Goal: Check status: Check status

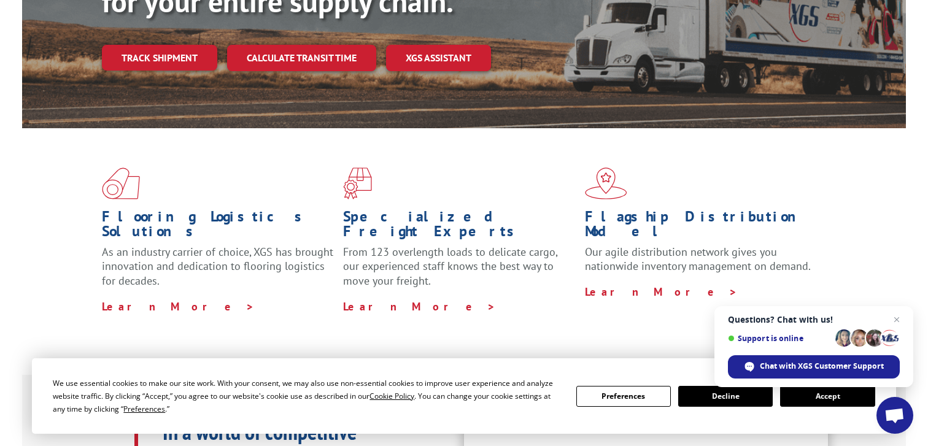
scroll to position [405, 0]
click at [819, 397] on button "Accept" at bounding box center [828, 396] width 95 height 21
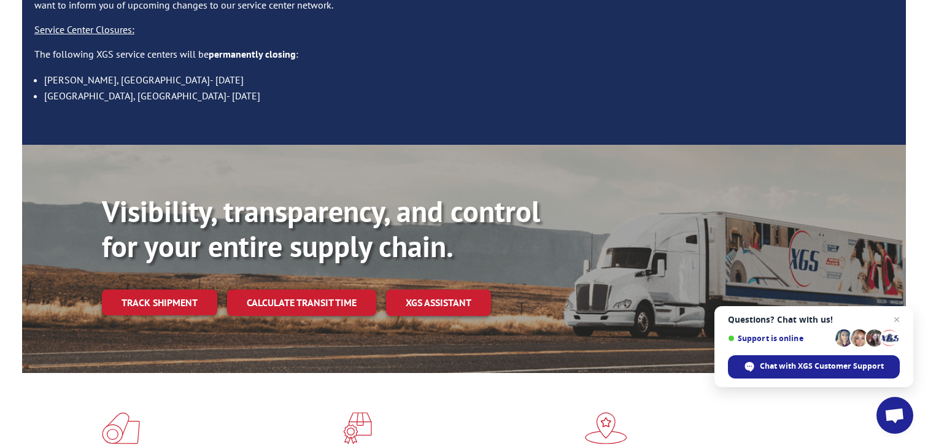
scroll to position [37, 0]
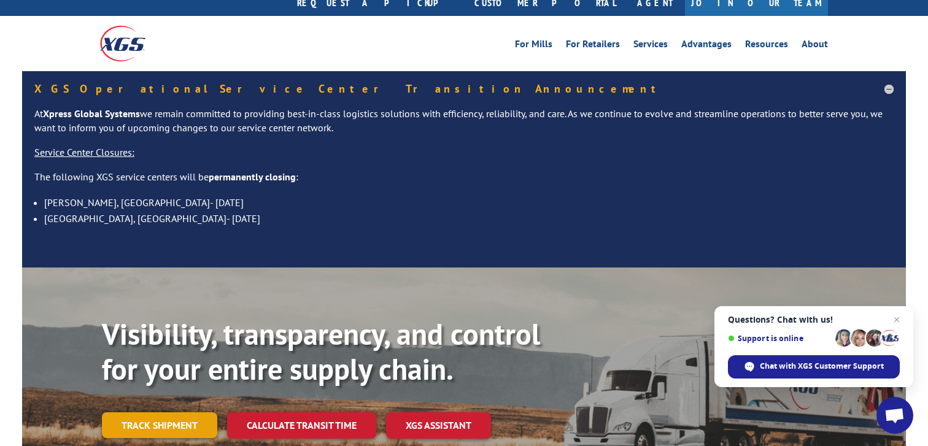
click at [162, 413] on link "Track shipment" at bounding box center [159, 426] width 115 height 26
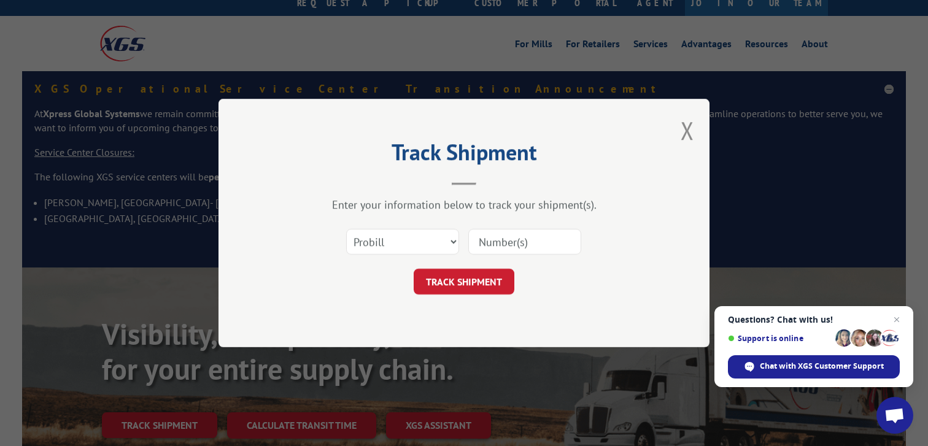
click at [516, 247] on input at bounding box center [525, 242] width 113 height 26
type input "2875736"
click button "TRACK SHIPMENT" at bounding box center [464, 282] width 101 height 26
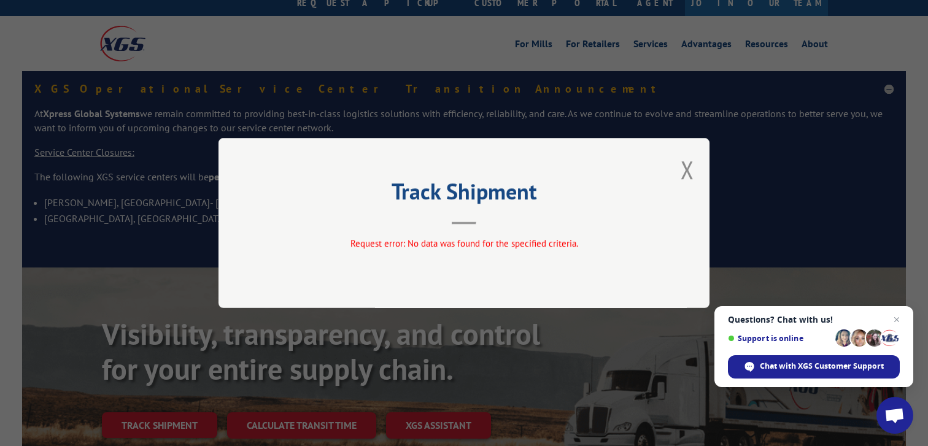
click at [698, 163] on div "Track Shipment Request error: No data was found for the specified criteria." at bounding box center [464, 223] width 491 height 170
click at [693, 169] on button "Close modal" at bounding box center [688, 170] width 14 height 33
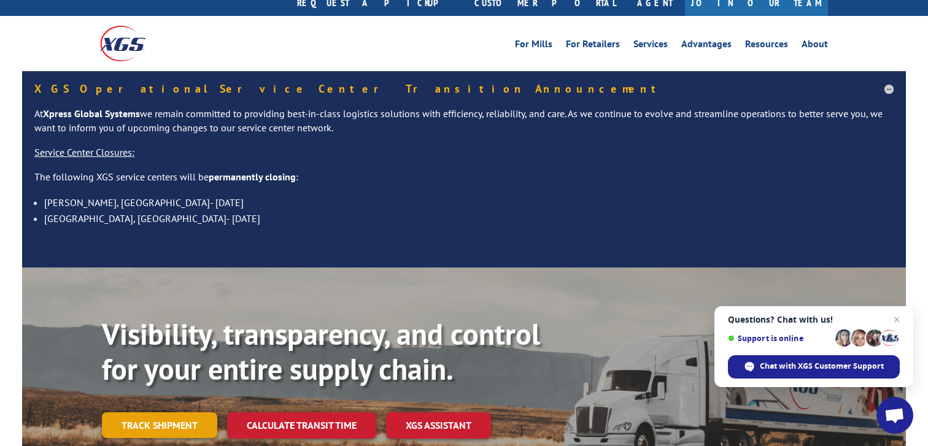
click at [161, 413] on link "Track shipment" at bounding box center [159, 426] width 115 height 26
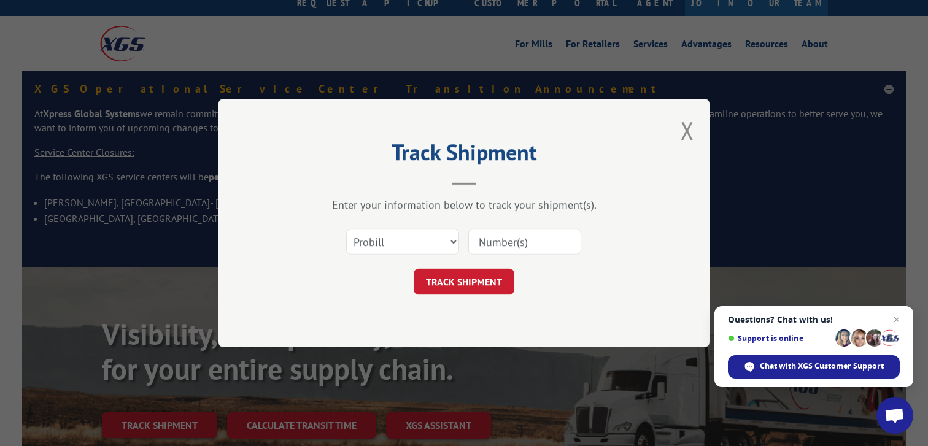
click at [512, 242] on input at bounding box center [525, 242] width 113 height 26
type input "17323633"
click button "TRACK SHIPMENT" at bounding box center [464, 282] width 101 height 26
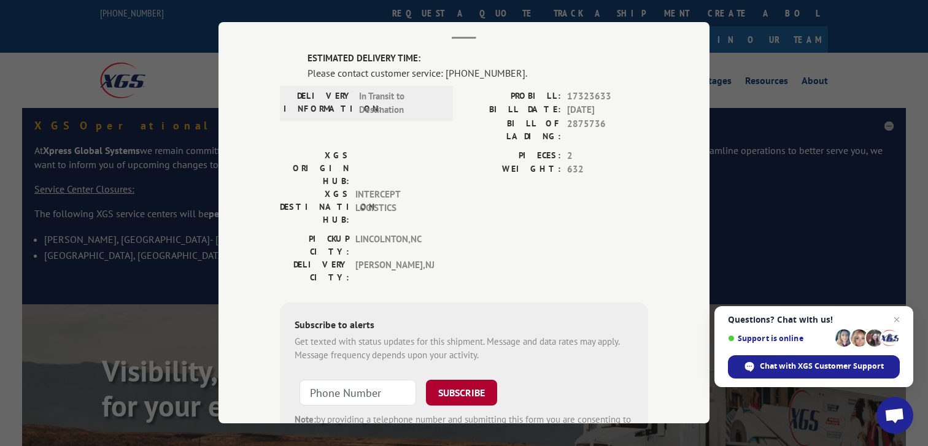
scroll to position [0, 0]
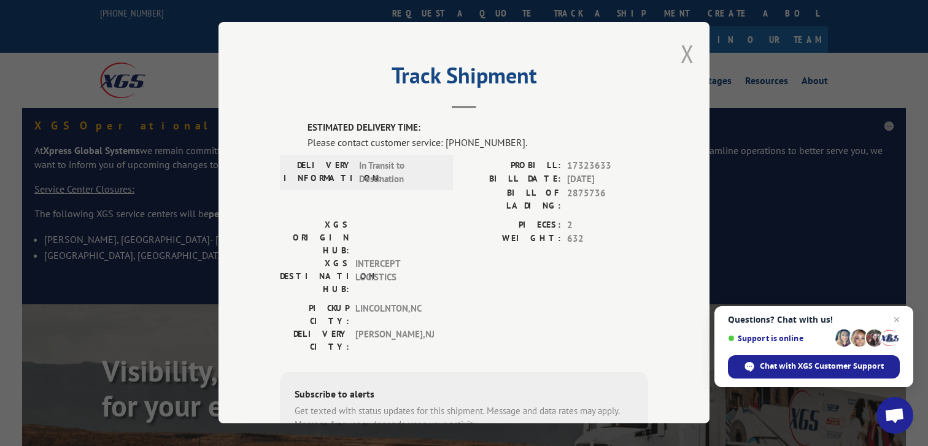
click at [687, 47] on button "Close modal" at bounding box center [688, 53] width 14 height 33
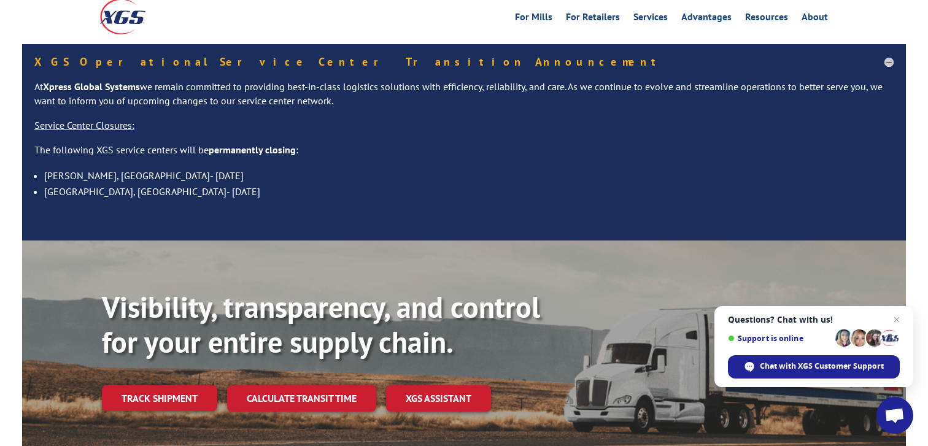
scroll to position [63, 0]
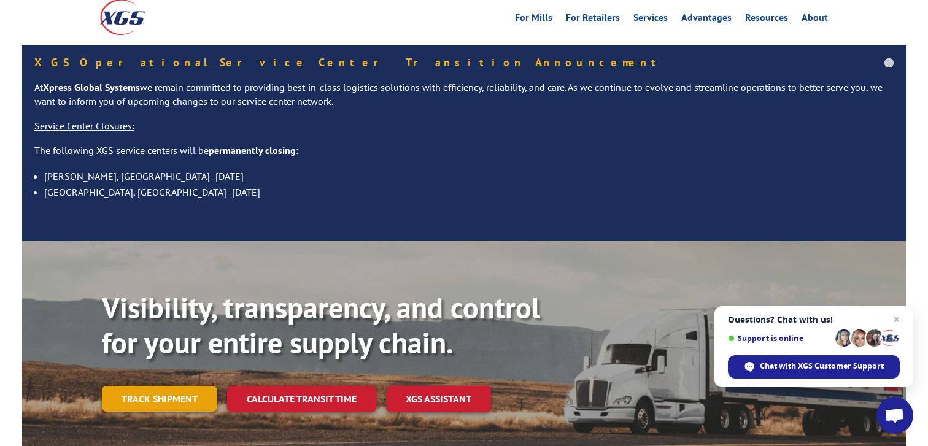
click at [195, 386] on link "Track shipment" at bounding box center [159, 399] width 115 height 26
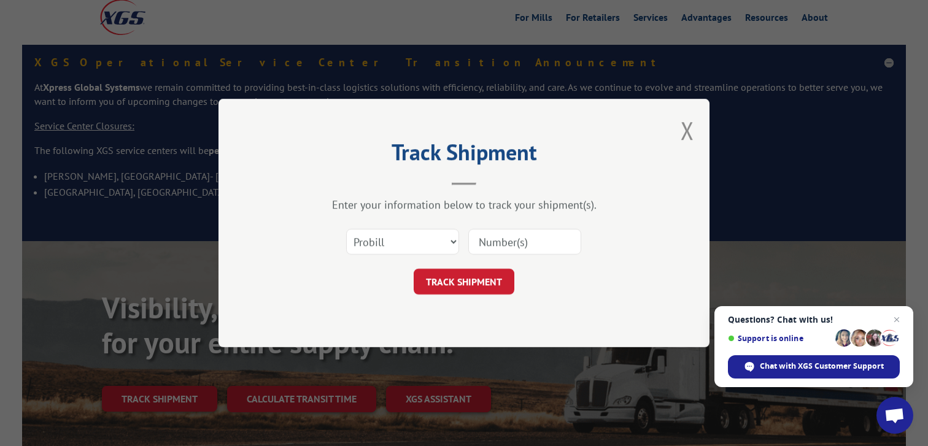
click at [555, 245] on input at bounding box center [525, 242] width 113 height 26
type input "17323633"
click button "TRACK SHIPMENT" at bounding box center [464, 282] width 101 height 26
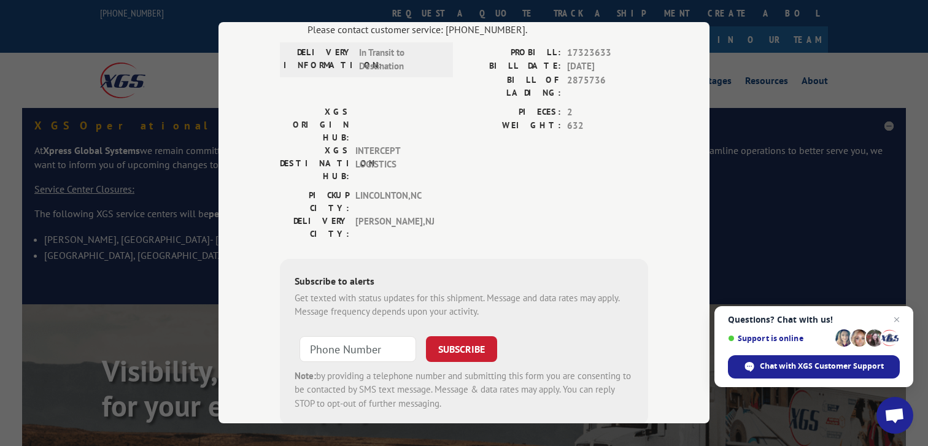
scroll to position [127, 0]
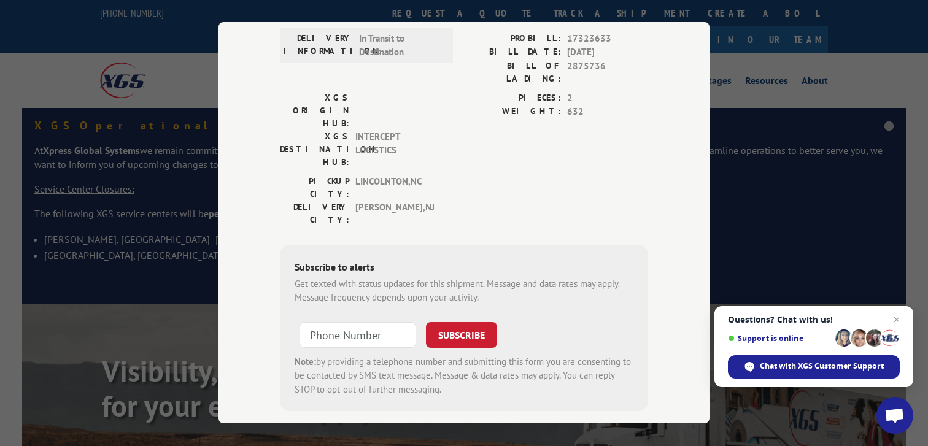
click at [501, 368] on div "ESTIMATED DELIVERY TIME: Please contact customer service: [PHONE_NUMBER]. DELIV…" at bounding box center [464, 219] width 368 height 451
click at [769, 293] on div "Track Shipment ESTIMATED DELIVERY TIME: Please contact customer service: [PHONE…" at bounding box center [464, 223] width 928 height 446
click at [857, 48] on div "Track Shipment ESTIMATED DELIVERY TIME: Please contact customer service: [PHONE…" at bounding box center [464, 223] width 928 height 446
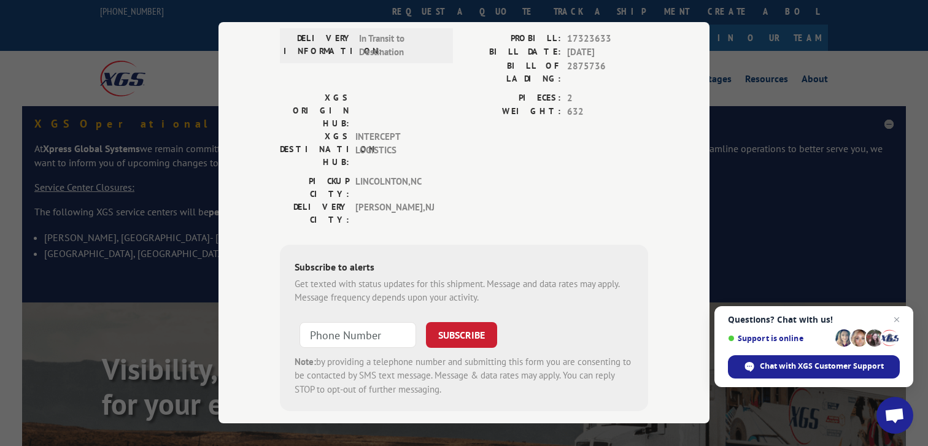
click at [267, 128] on div "Track Shipment ESTIMATED DELIVERY TIME: Please contact customer service: [PHONE…" at bounding box center [464, 223] width 491 height 402
click at [486, 322] on button "SUBSCRIBE" at bounding box center [461, 335] width 71 height 26
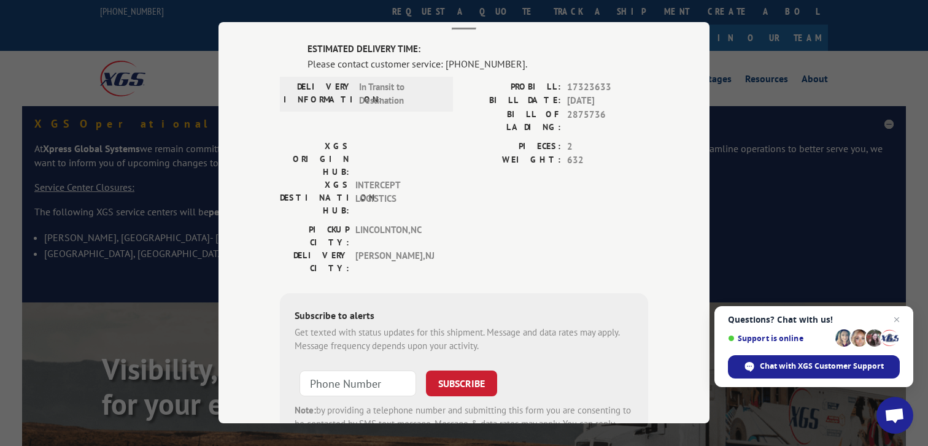
scroll to position [0, 0]
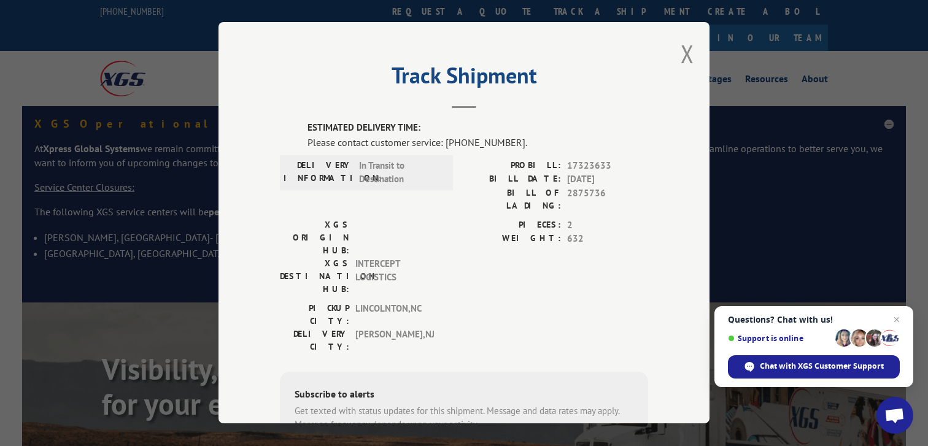
click at [693, 50] on div "Track Shipment ESTIMATED DELIVERY TIME: Please contact customer service: [PHONE…" at bounding box center [464, 223] width 491 height 402
click at [681, 50] on button "Close modal" at bounding box center [688, 53] width 14 height 33
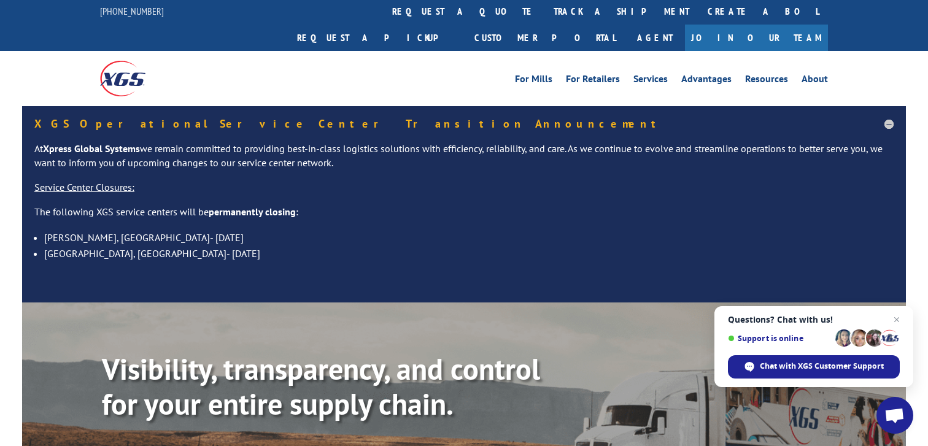
scroll to position [37, 0]
